Goal: Check status: Check status

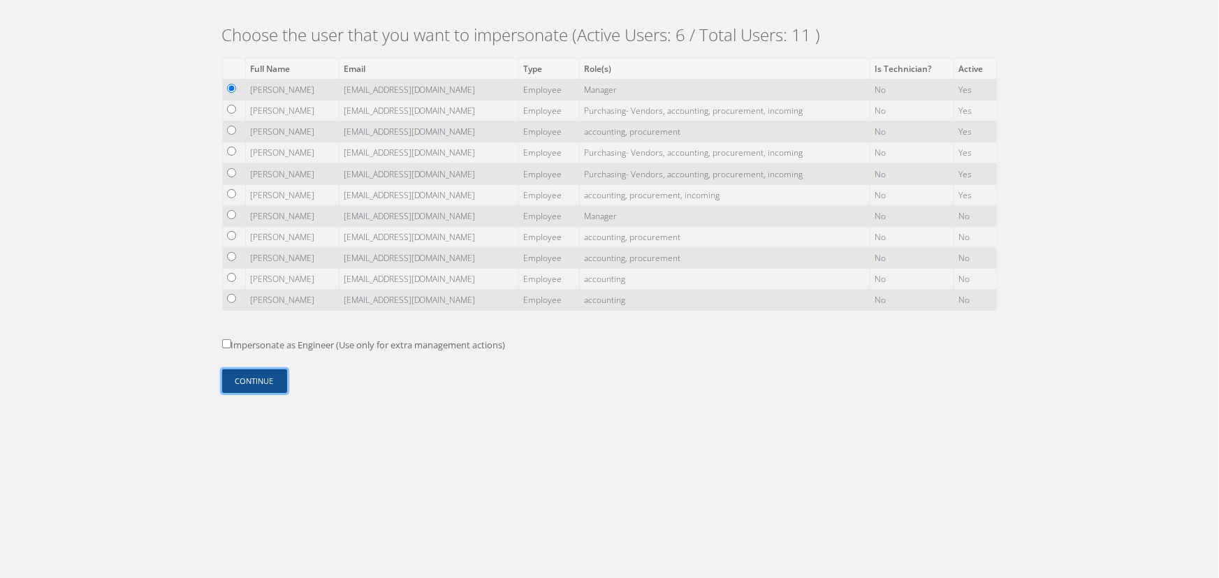
click at [274, 386] on button "Continue" at bounding box center [254, 381] width 65 height 24
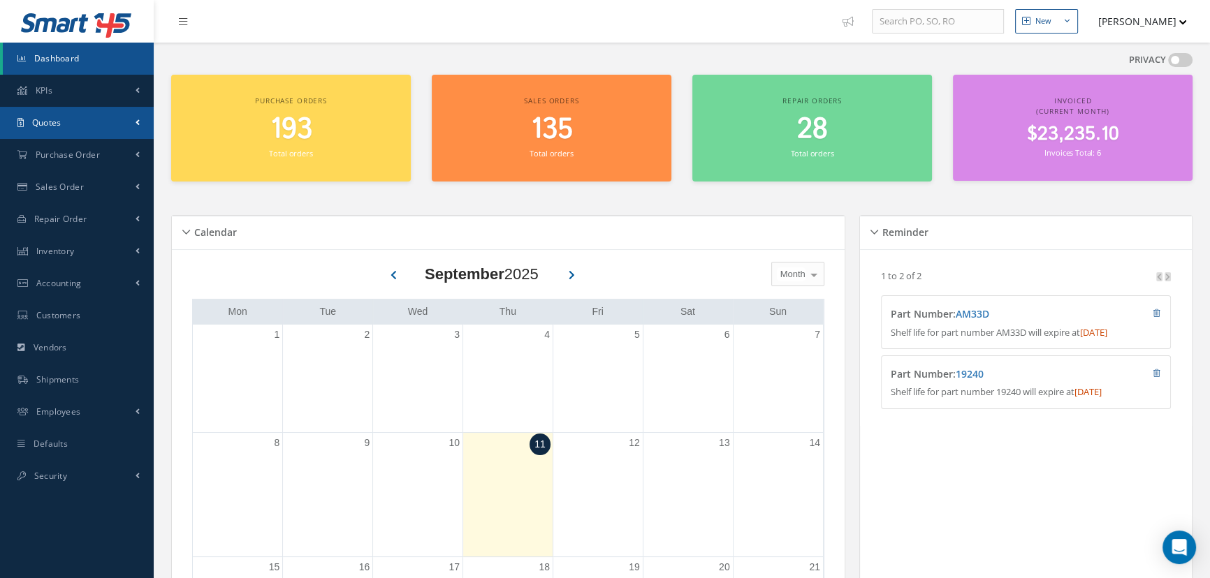
click at [112, 125] on link "Quotes" at bounding box center [77, 123] width 154 height 32
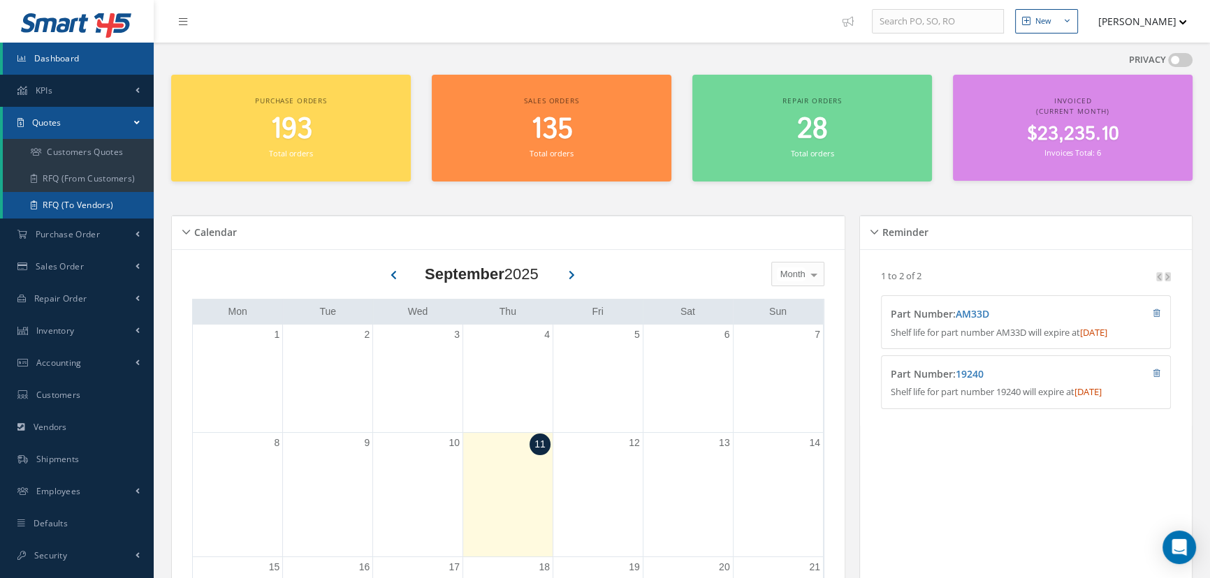
click at [123, 203] on link "RFQ (To Vendors)" at bounding box center [78, 205] width 151 height 27
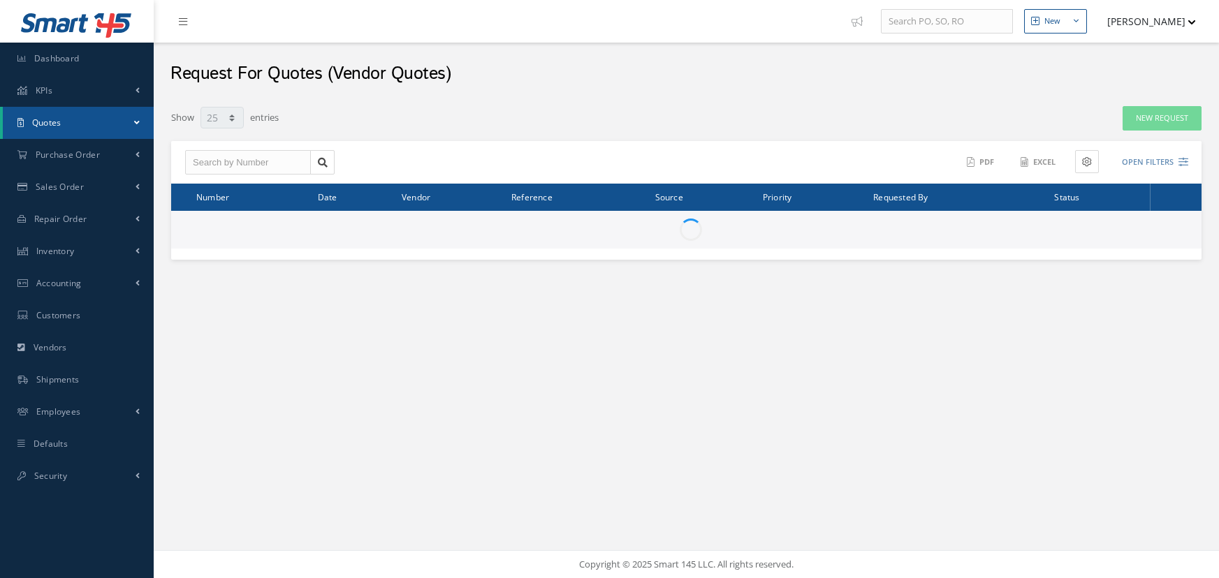
select select "25"
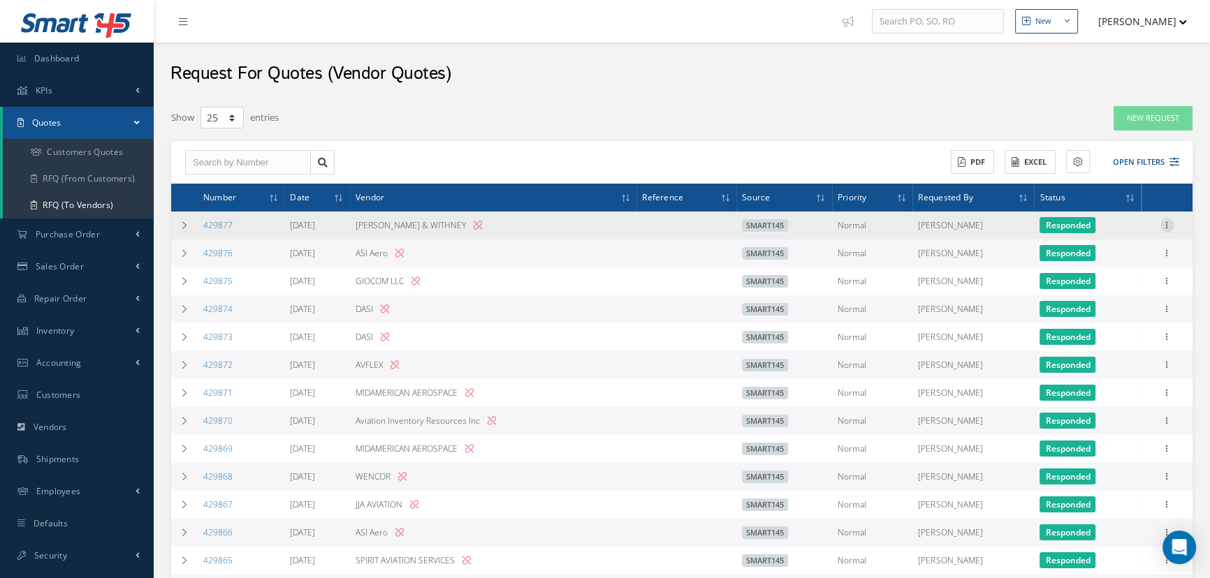
click at [1167, 227] on icon at bounding box center [1167, 224] width 14 height 11
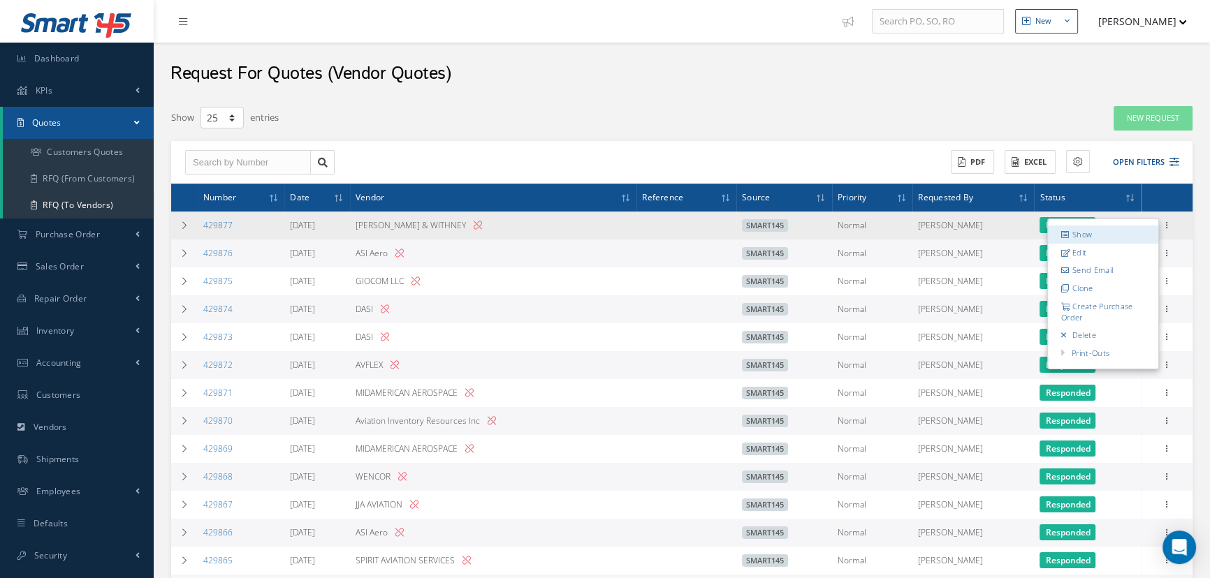
click at [1127, 233] on link "Show" at bounding box center [1102, 235] width 110 height 18
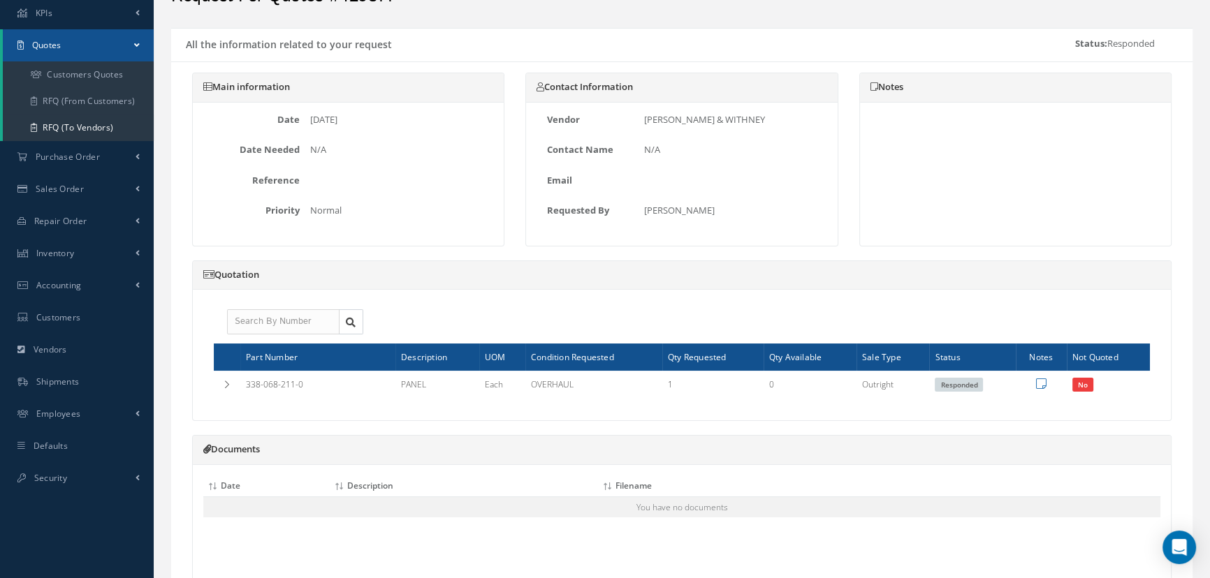
scroll to position [253, 0]
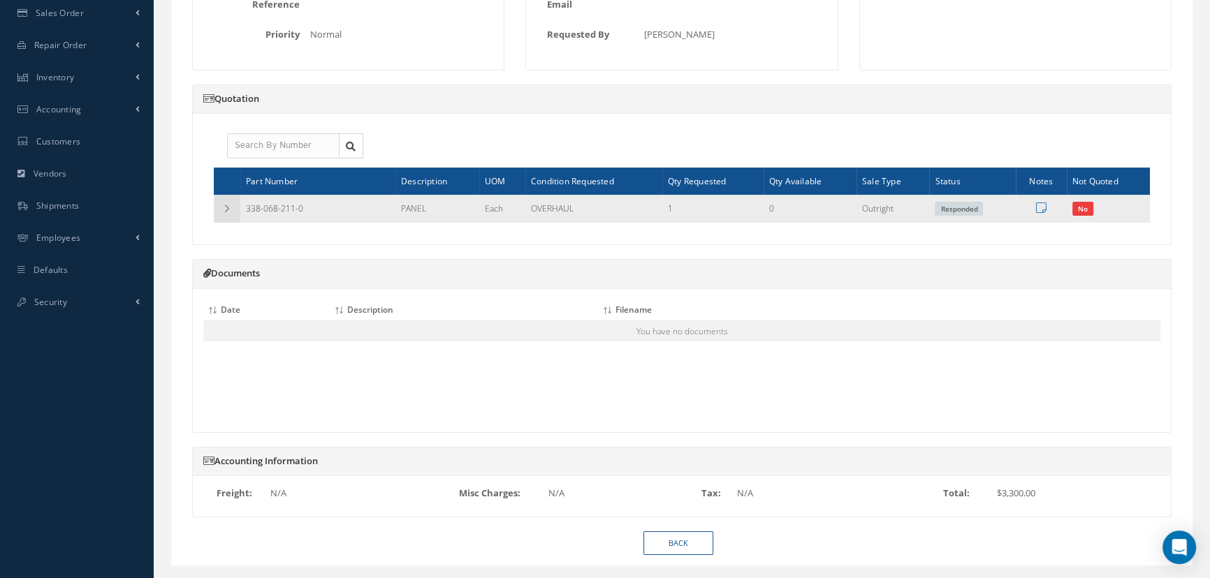
click at [225, 214] on td at bounding box center [227, 209] width 27 height 28
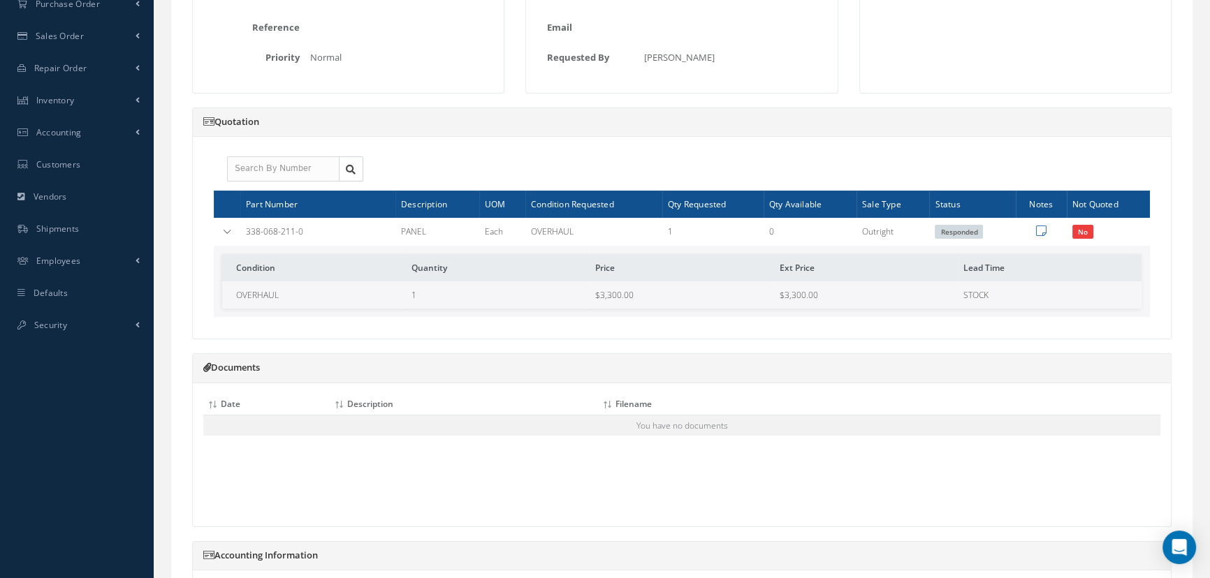
scroll to position [40, 0]
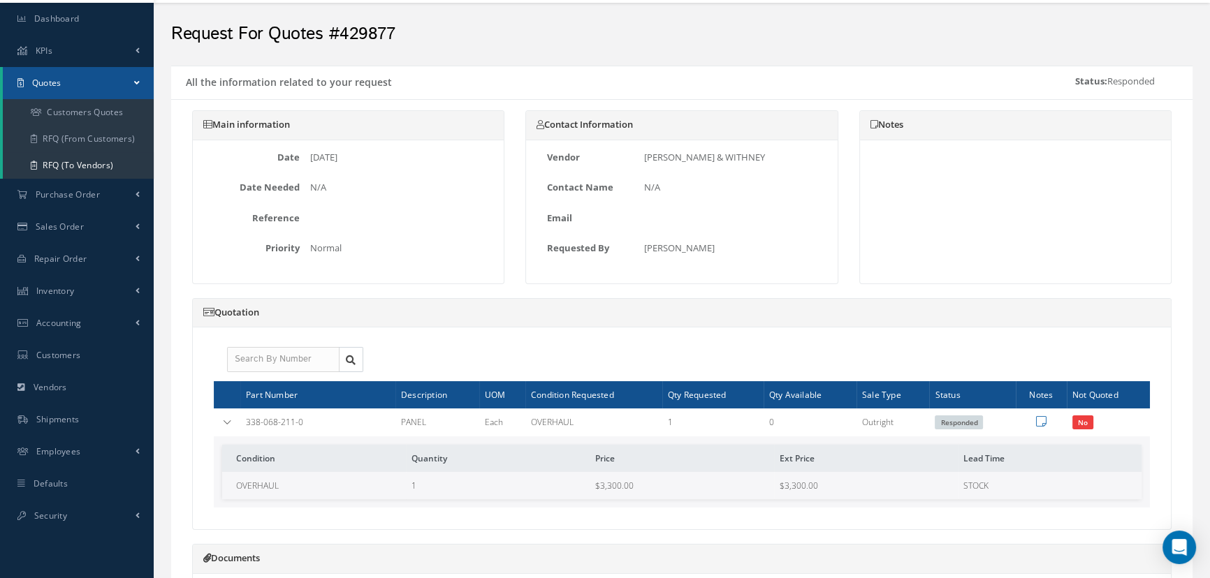
drag, startPoint x: 503, startPoint y: 413, endPoint x: 510, endPoint y: 413, distance: 7.7
click at [0, 0] on tr "338-068-211-0 PANEL Each OVERHAUL 1 0 Outright Responded No Condition Quantity …" at bounding box center [0, 0] width 0 height 0
click at [876, 122] on icon at bounding box center [874, 124] width 8 height 9
drag, startPoint x: 278, startPoint y: 209, endPoint x: 307, endPoint y: 207, distance: 28.8
click at [306, 207] on div "Date 09/10/2025 Date Needed N/A Reference Priority Normal" at bounding box center [348, 206] width 290 height 110
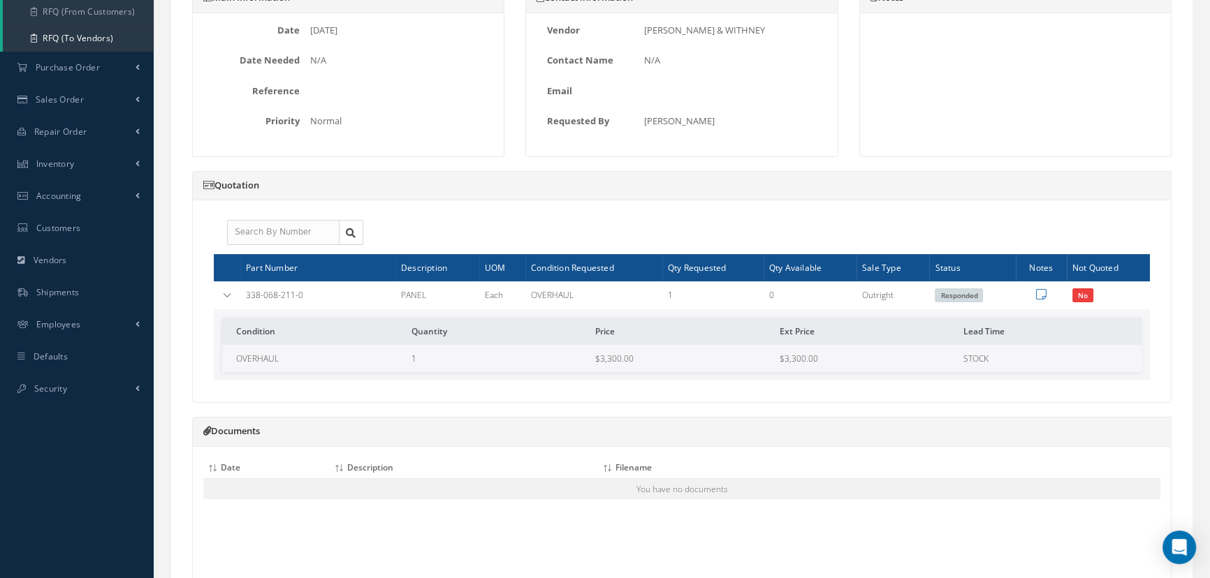
scroll to position [0, 0]
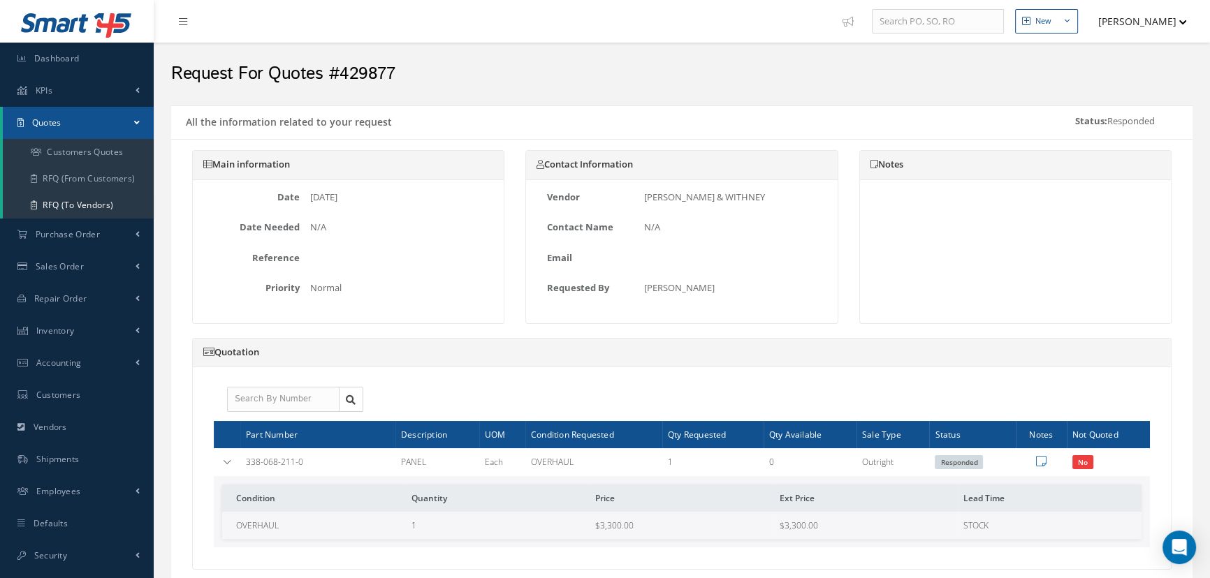
click at [1132, 24] on button "[PERSON_NAME]" at bounding box center [1136, 21] width 102 height 27
click at [1113, 158] on link "Logout" at bounding box center [1131, 166] width 112 height 24
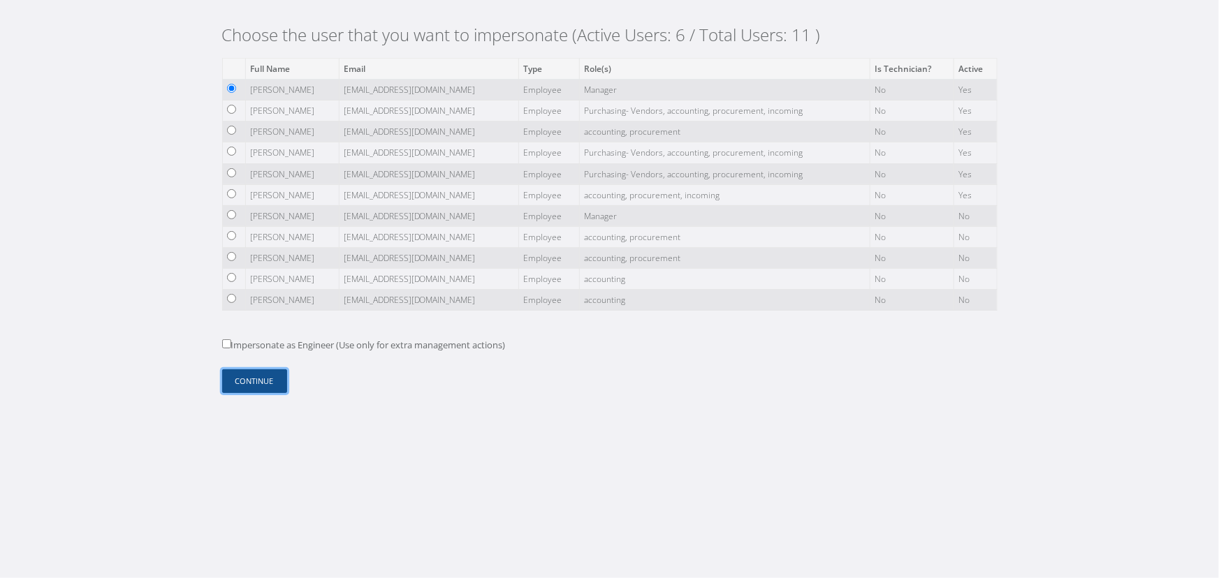
click at [265, 383] on button "Continue" at bounding box center [254, 381] width 65 height 24
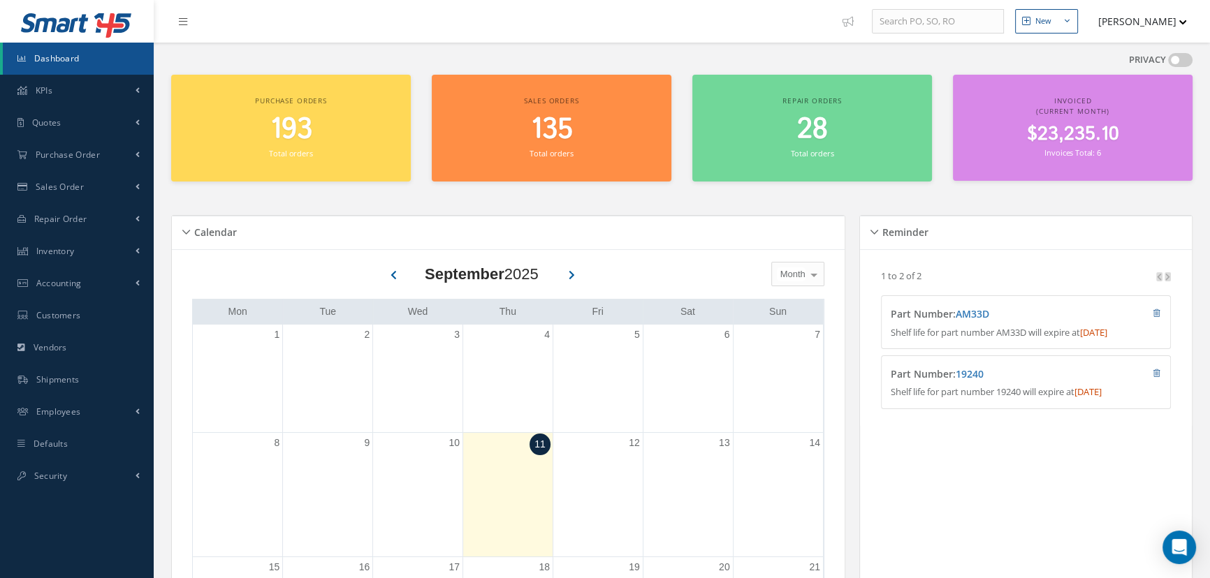
click at [1129, 18] on button "[PERSON_NAME]" at bounding box center [1136, 21] width 102 height 27
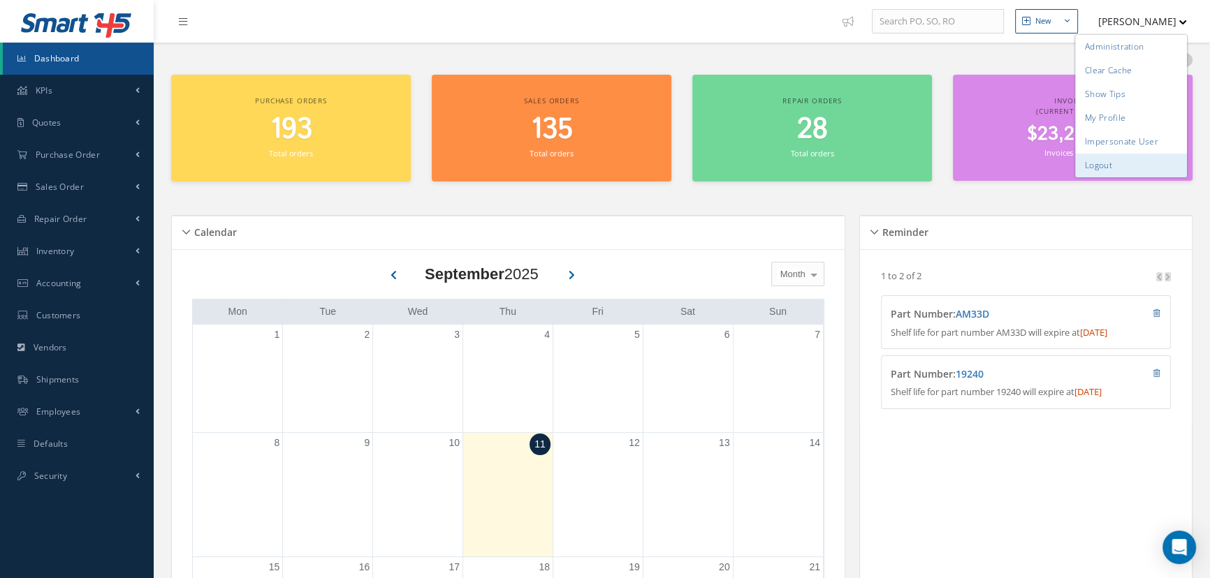
click at [1112, 166] on link "Logout" at bounding box center [1131, 166] width 112 height 24
